Goal: Task Accomplishment & Management: Manage account settings

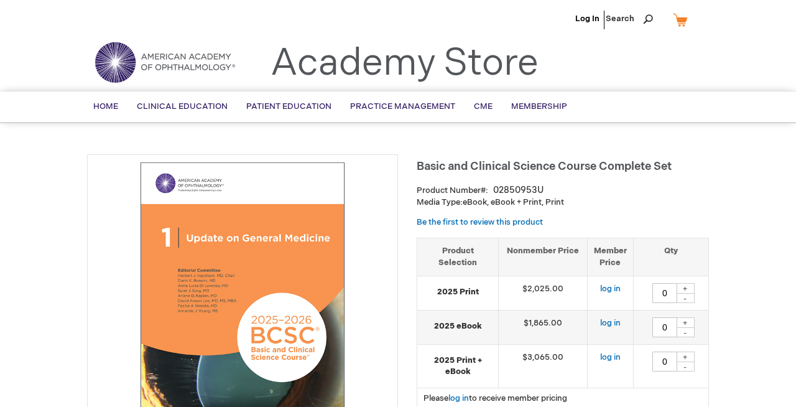
type input "0"
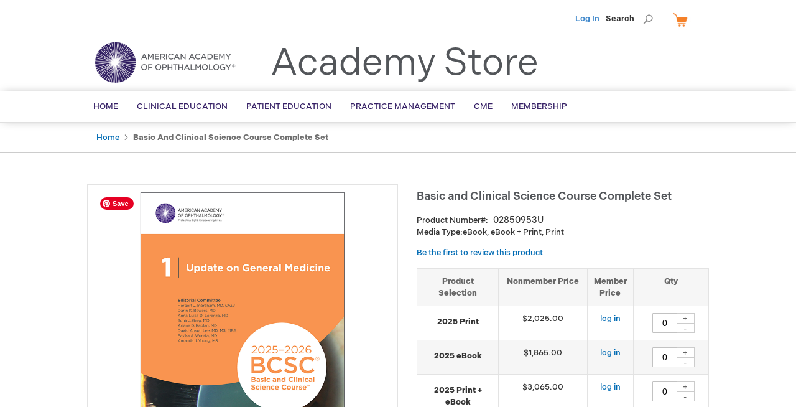
click at [587, 16] on link "Log In" at bounding box center [587, 19] width 24 height 10
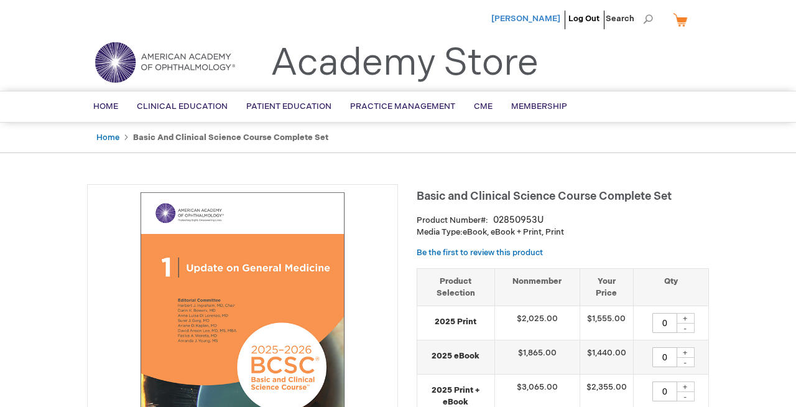
click at [550, 20] on span "[PERSON_NAME]" at bounding box center [525, 19] width 69 height 10
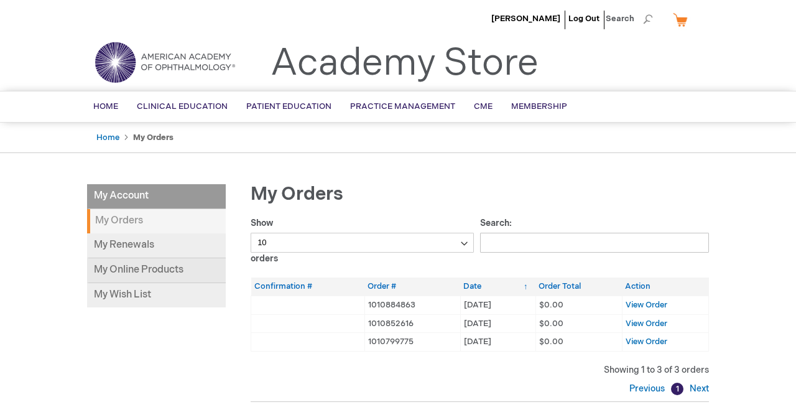
click at [163, 268] on link "My Online Products" at bounding box center [156, 270] width 139 height 25
